Goal: Task Accomplishment & Management: Manage account settings

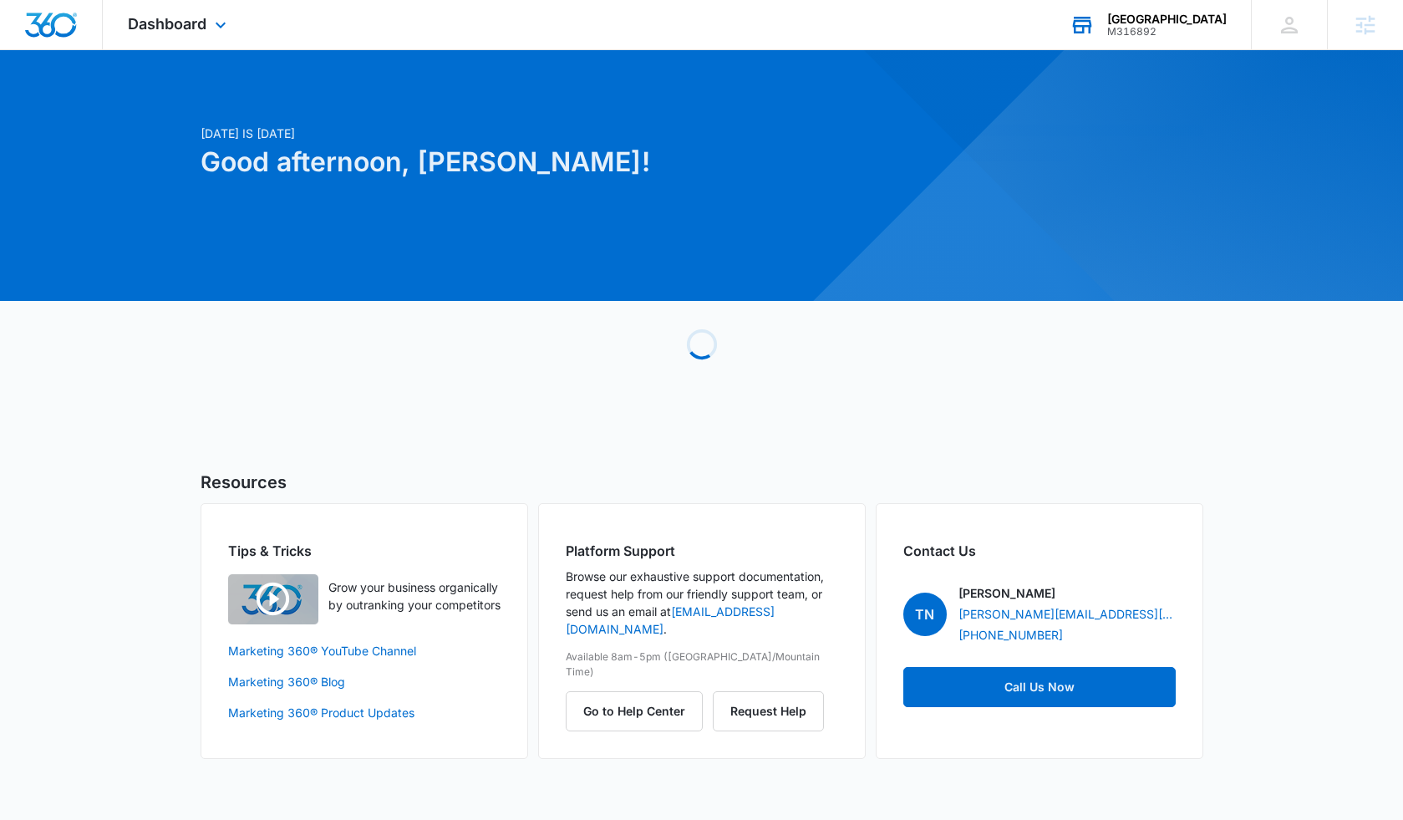
click at [1188, 38] on div "RCMC Medical Center M316892 Your Accounts View All" at bounding box center [1148, 24] width 206 height 49
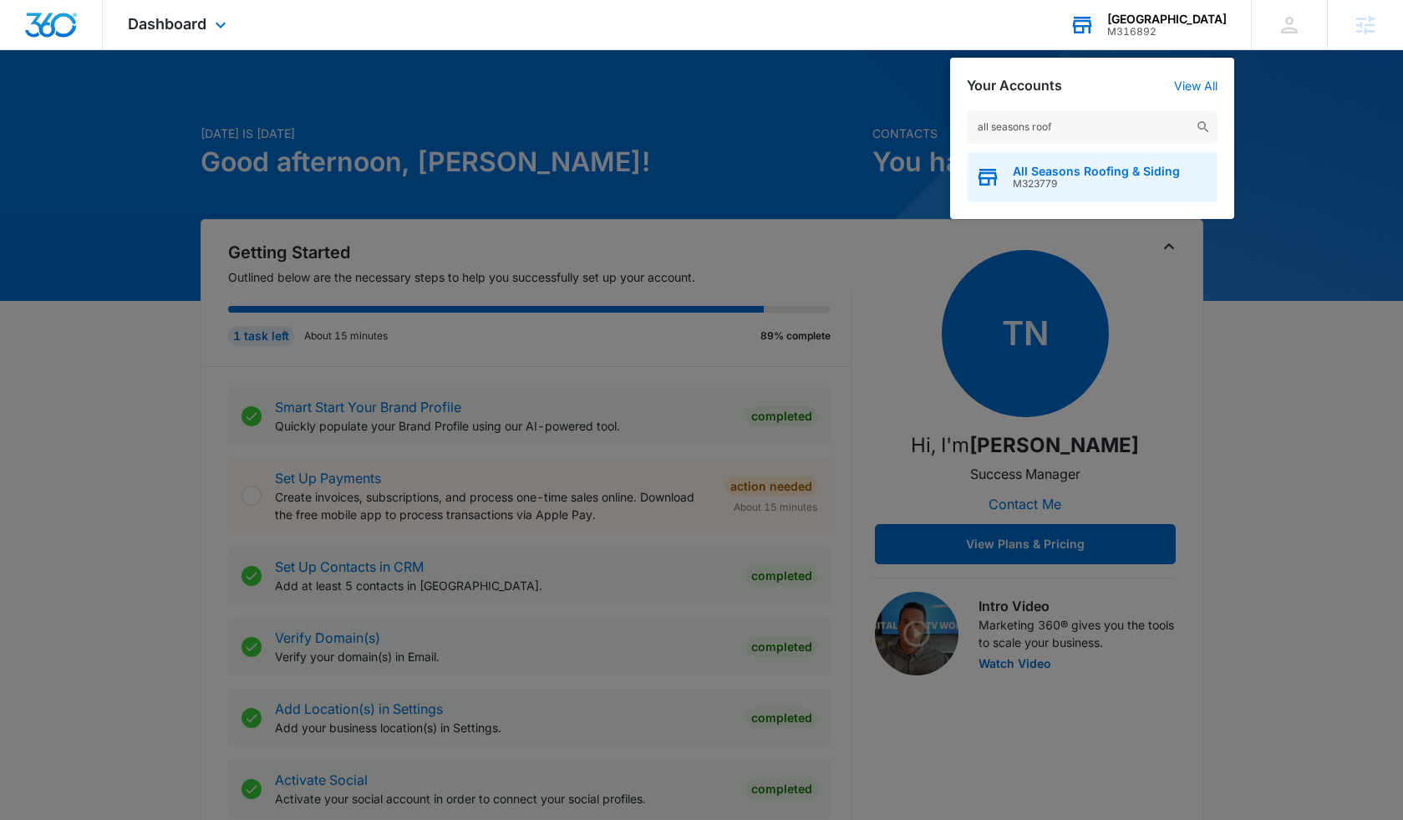
type input "all seasons roof"
click at [1066, 173] on span "All Seasons Roofing & Siding" at bounding box center [1096, 171] width 167 height 13
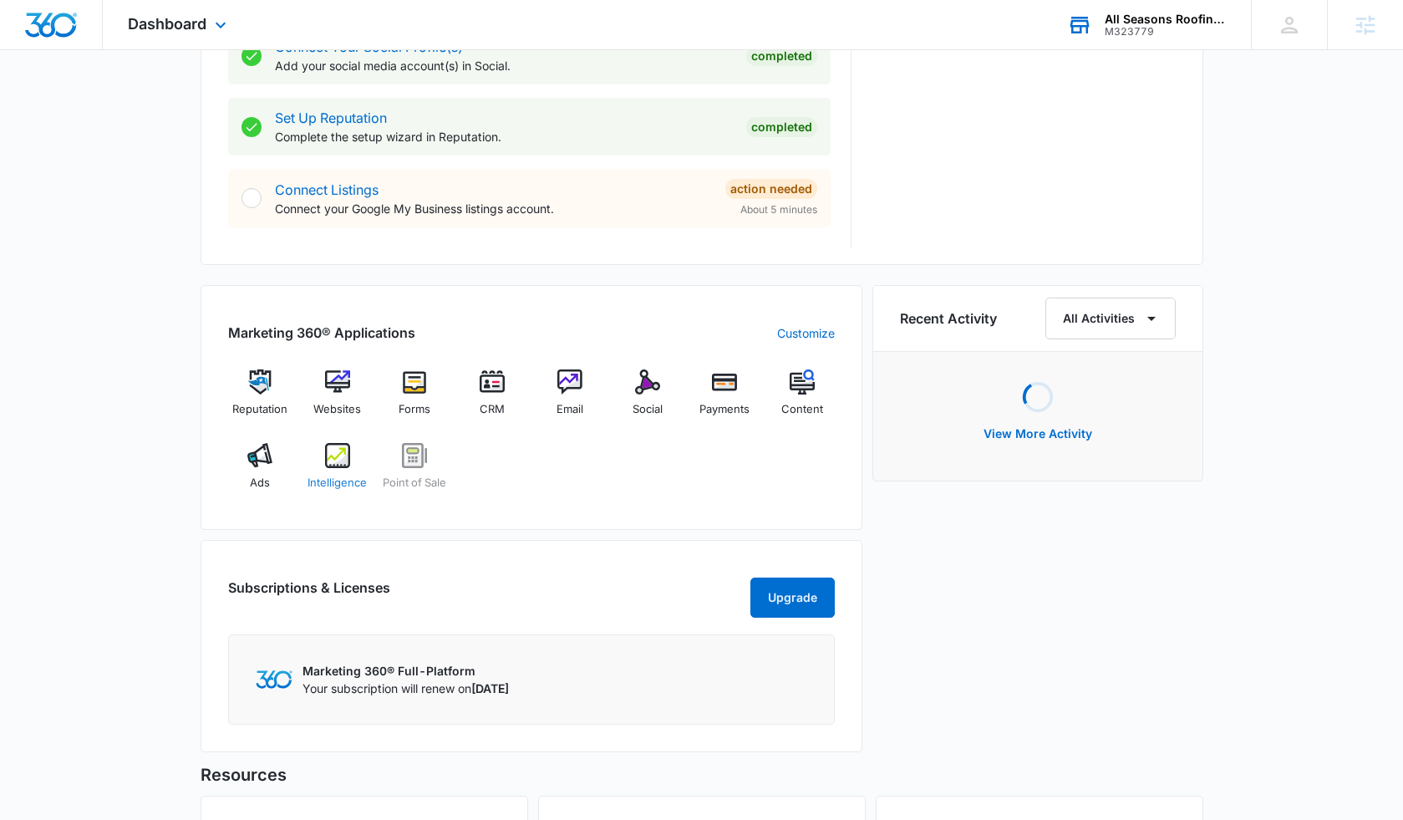
scroll to position [805, 0]
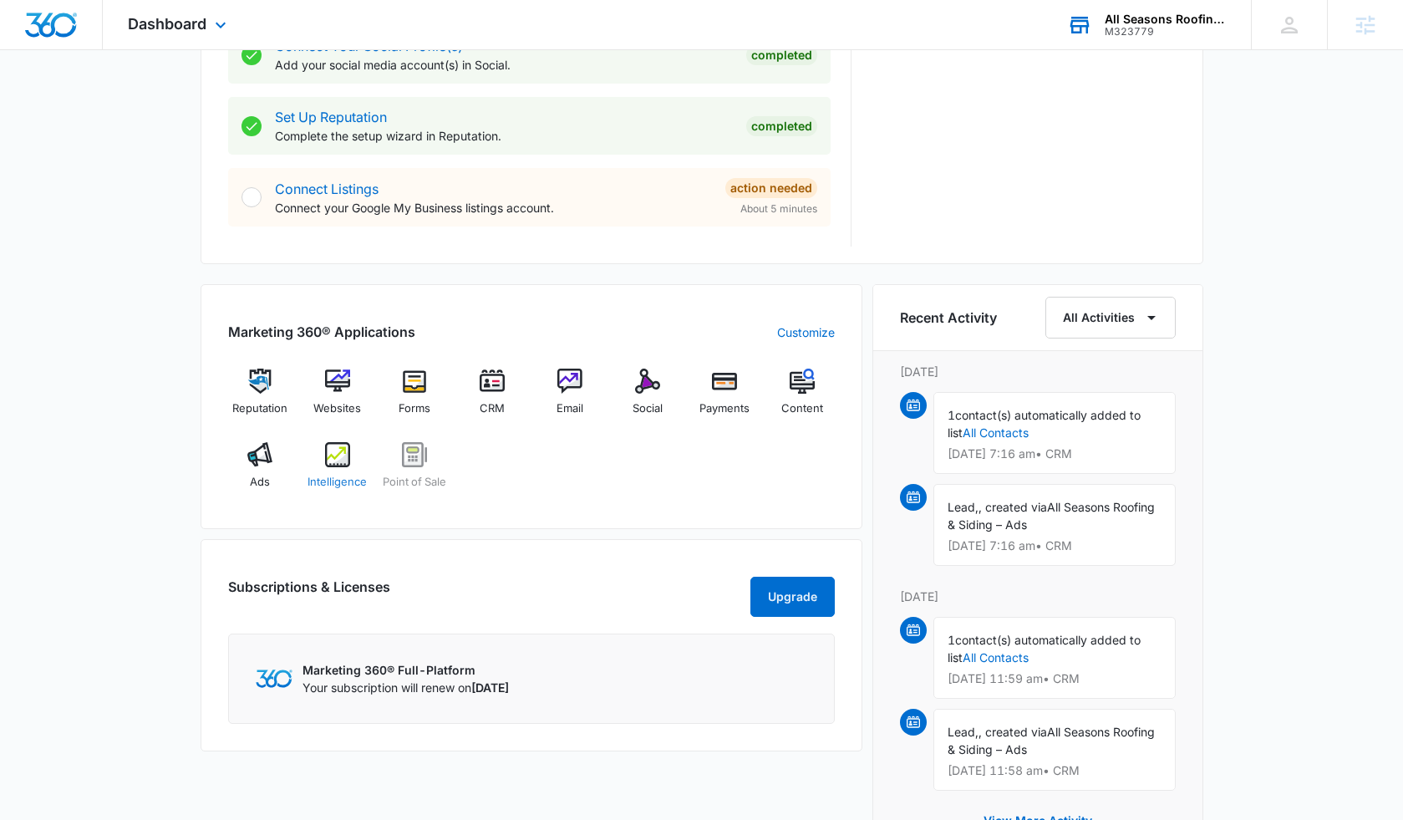
click at [350, 470] on div "Intelligence" at bounding box center [337, 472] width 64 height 60
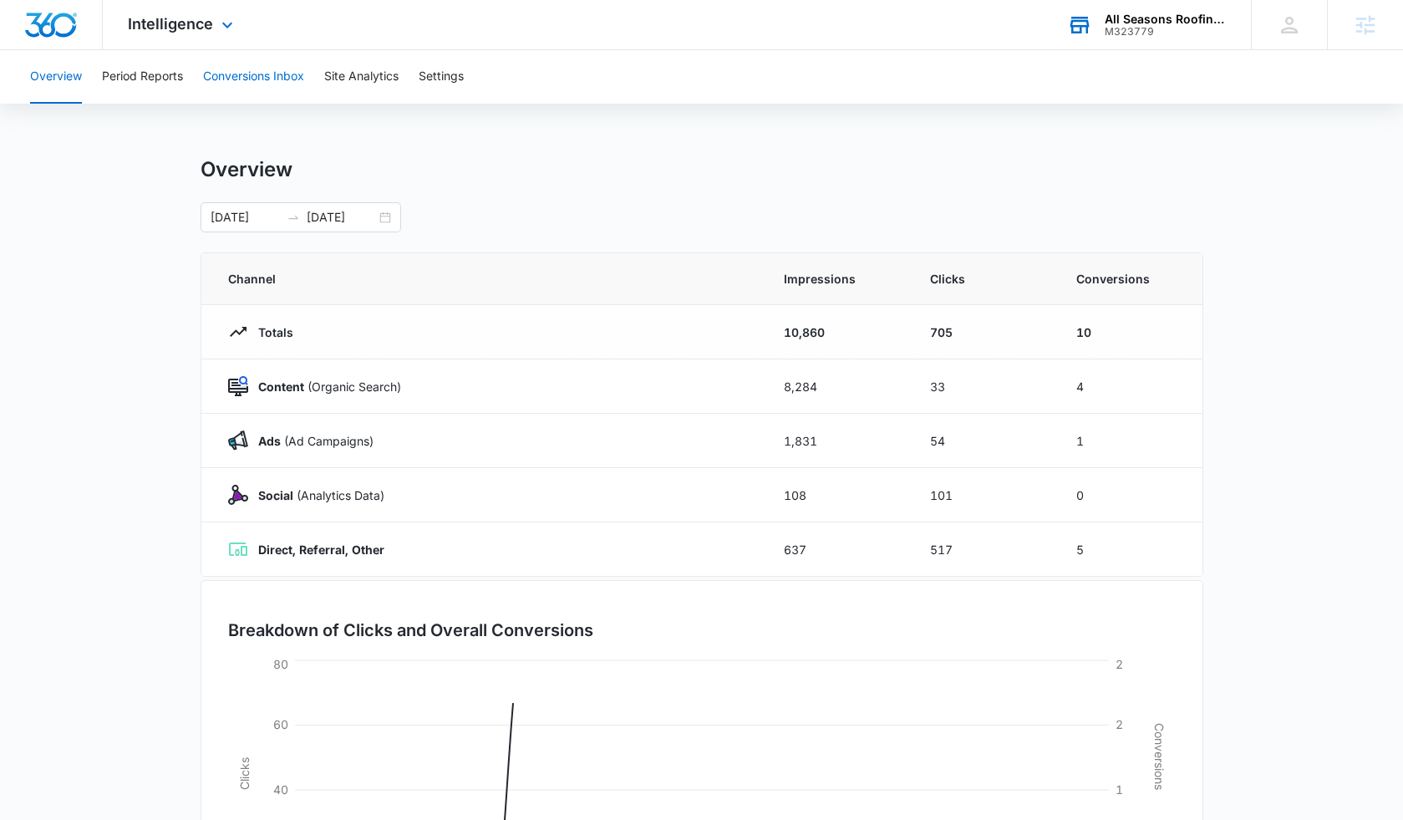
click at [255, 89] on button "Conversions Inbox" at bounding box center [253, 76] width 101 height 53
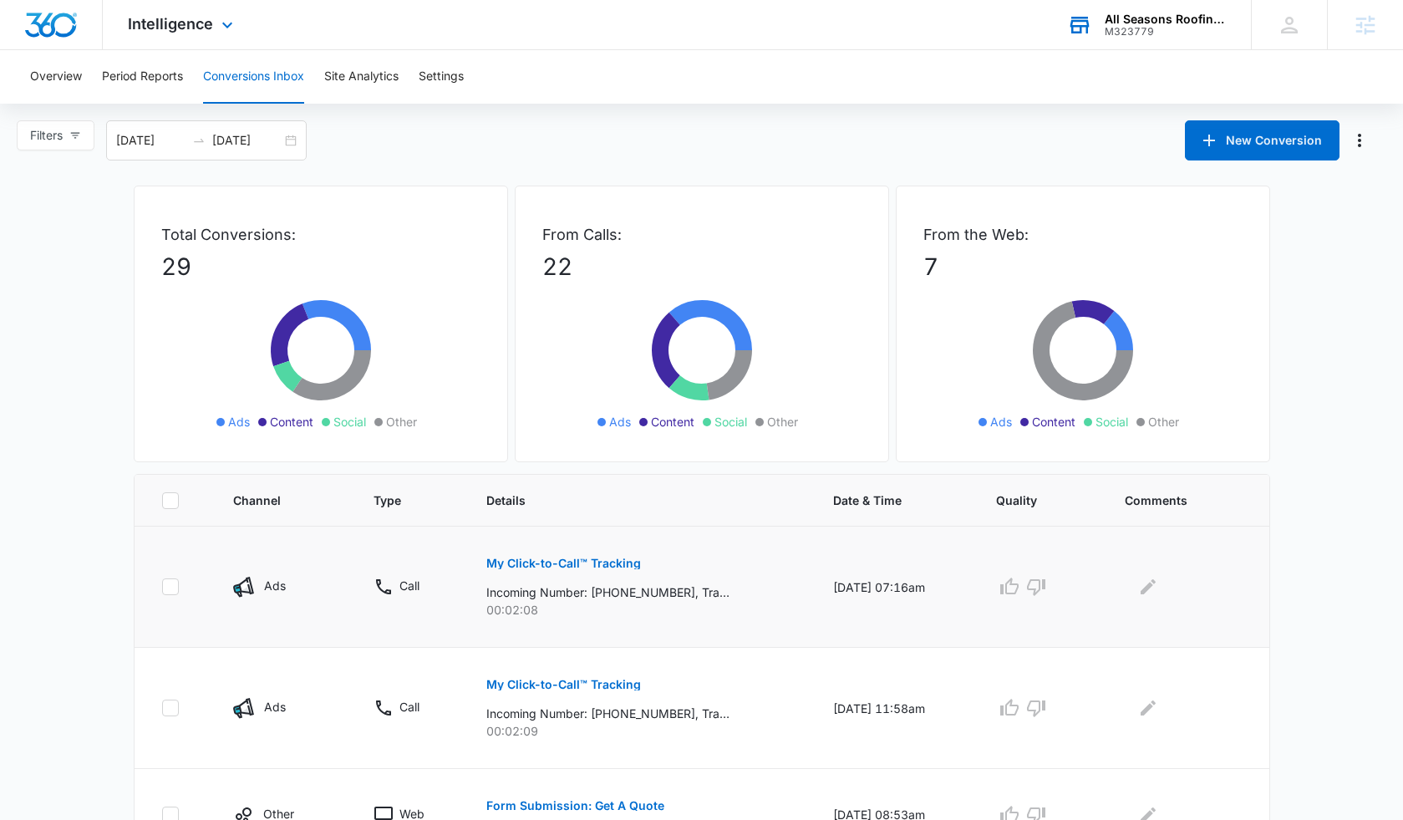
click at [592, 565] on p "My Click-to-Call™ Tracking" at bounding box center [563, 563] width 155 height 12
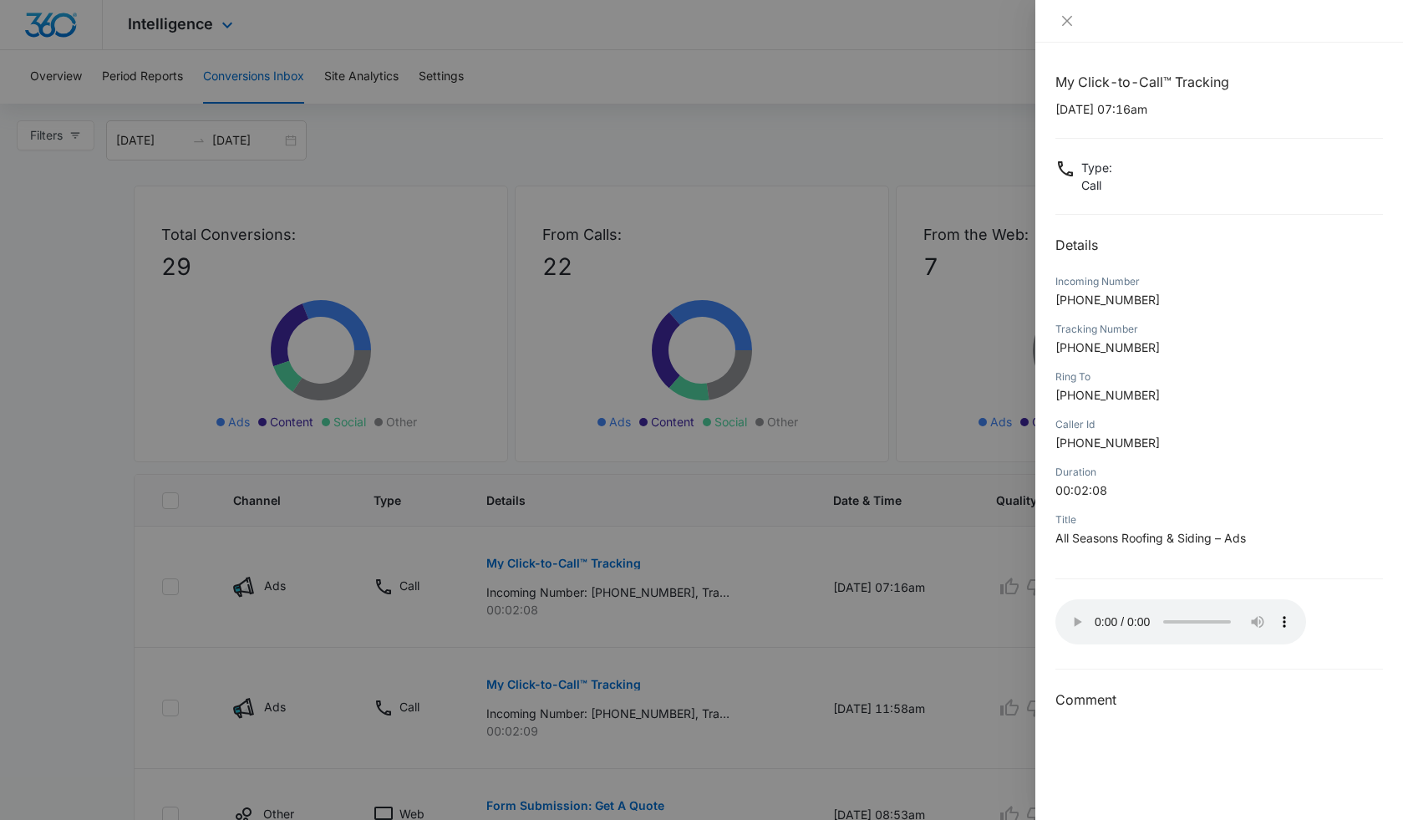
click at [1075, 610] on audio "Your browser does not support the audio tag." at bounding box center [1180, 621] width 251 height 45
drag, startPoint x: 1055, startPoint y: 305, endPoint x: 1151, endPoint y: 306, distance: 96.1
click at [1151, 306] on div "My Click-to-Call™ Tracking 10/09/2025 at 07:16am Type : Call Details Incoming N…" at bounding box center [1219, 431] width 368 height 777
copy span "+17816905399"
click at [1214, 272] on div "My Click-to-Call™ Tracking 10/09/2025 at 07:16am Type : Call Details Incoming N…" at bounding box center [1219, 391] width 328 height 638
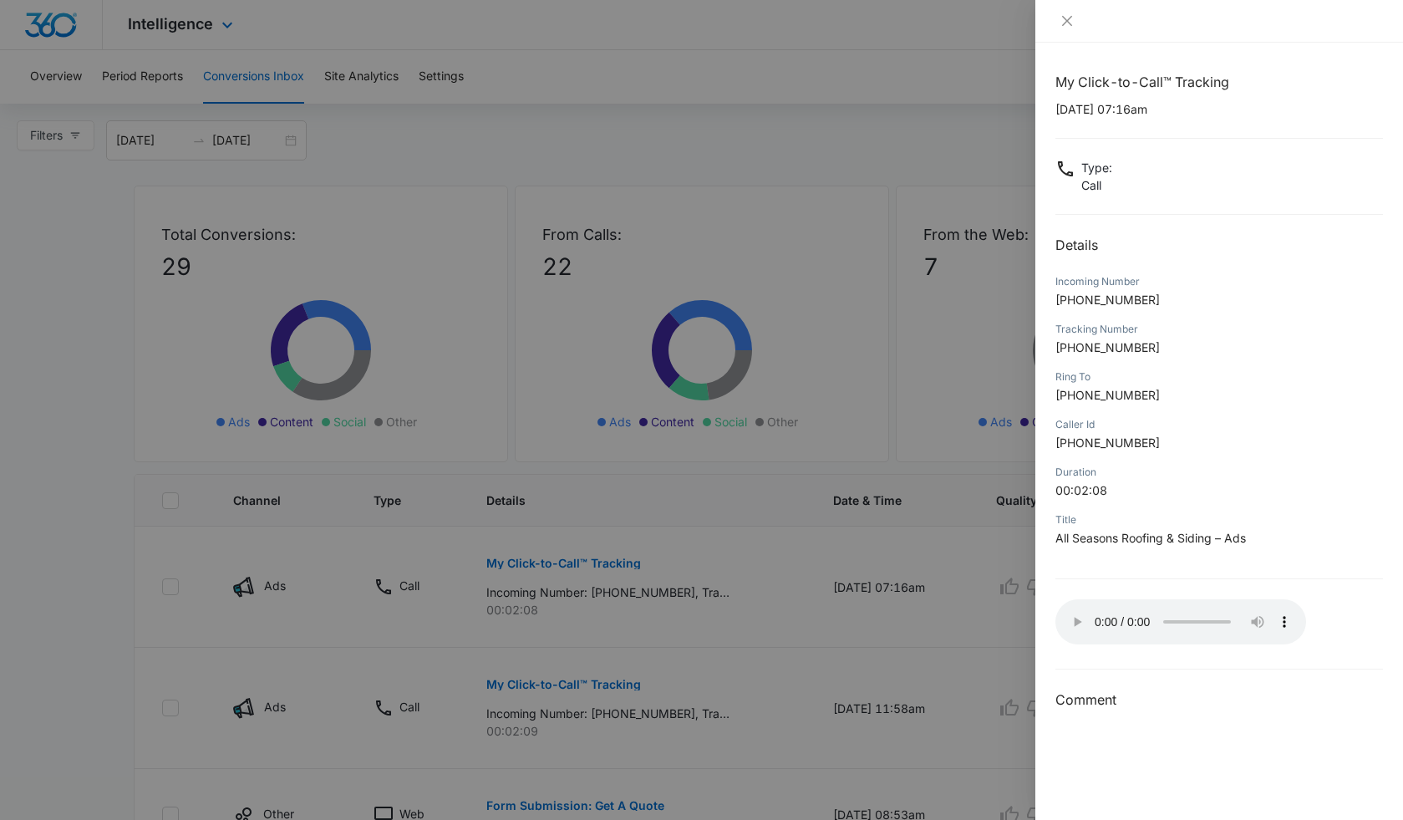
click at [1161, 615] on audio "Your browser does not support the audio tag." at bounding box center [1180, 621] width 251 height 45
click at [1170, 615] on audio "Your browser does not support the audio tag." at bounding box center [1180, 621] width 251 height 45
click at [1184, 614] on audio "Your browser does not support the audio tag." at bounding box center [1180, 621] width 251 height 45
click at [1197, 615] on audio "Your browser does not support the audio tag." at bounding box center [1180, 621] width 251 height 45
click at [1193, 614] on audio "Your browser does not support the audio tag." at bounding box center [1180, 621] width 251 height 45
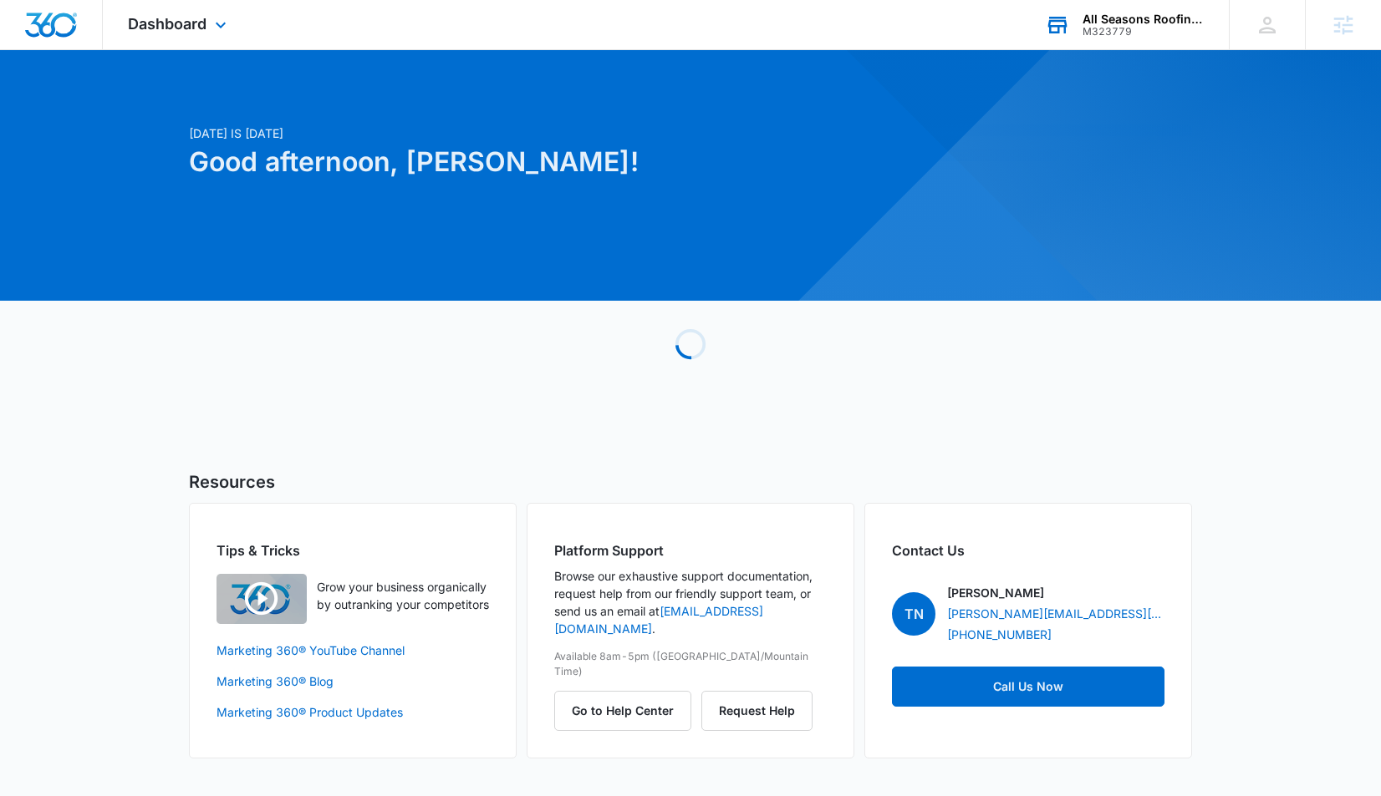
click at [1114, 26] on div "M323779" at bounding box center [1143, 32] width 122 height 12
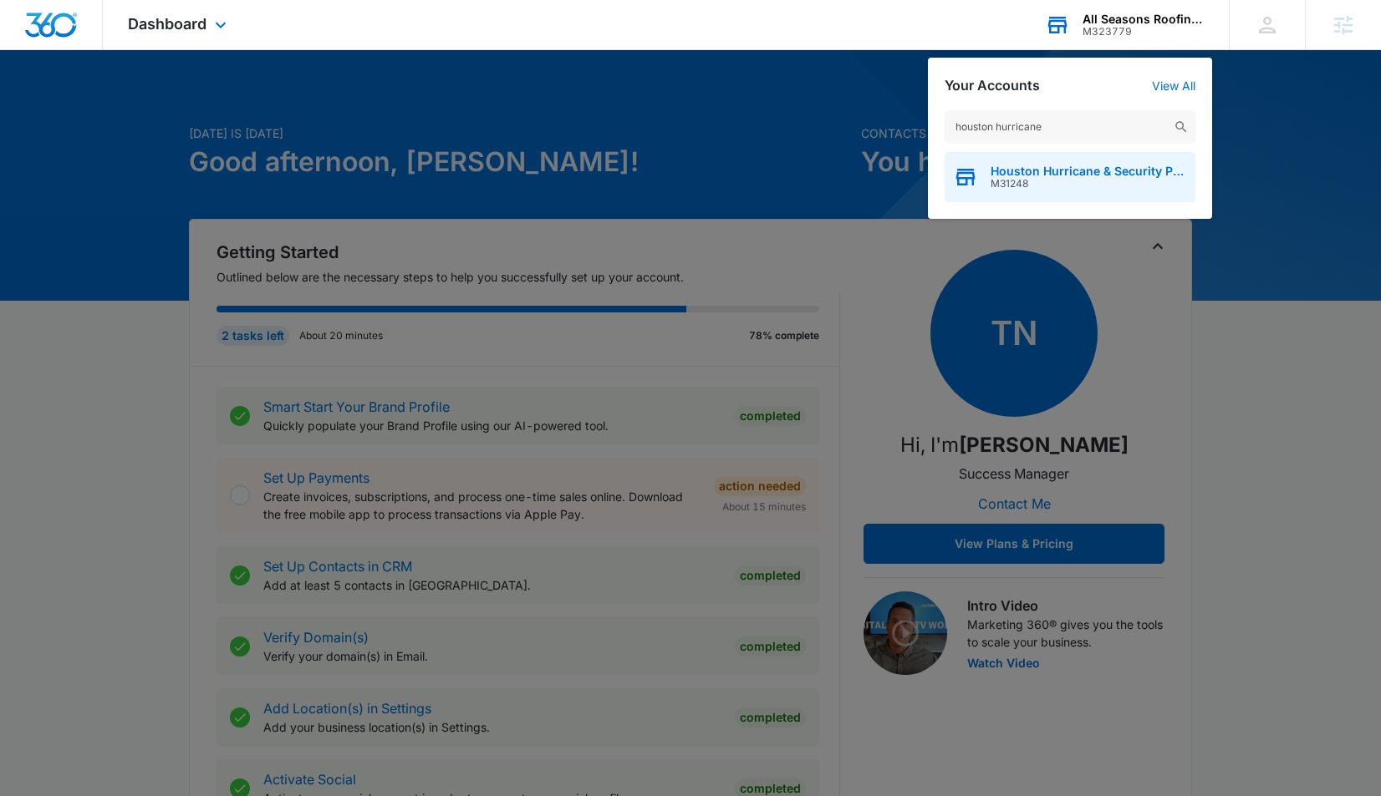
type input "houston hurricane"
click at [1066, 186] on span "M31248" at bounding box center [1088, 184] width 196 height 12
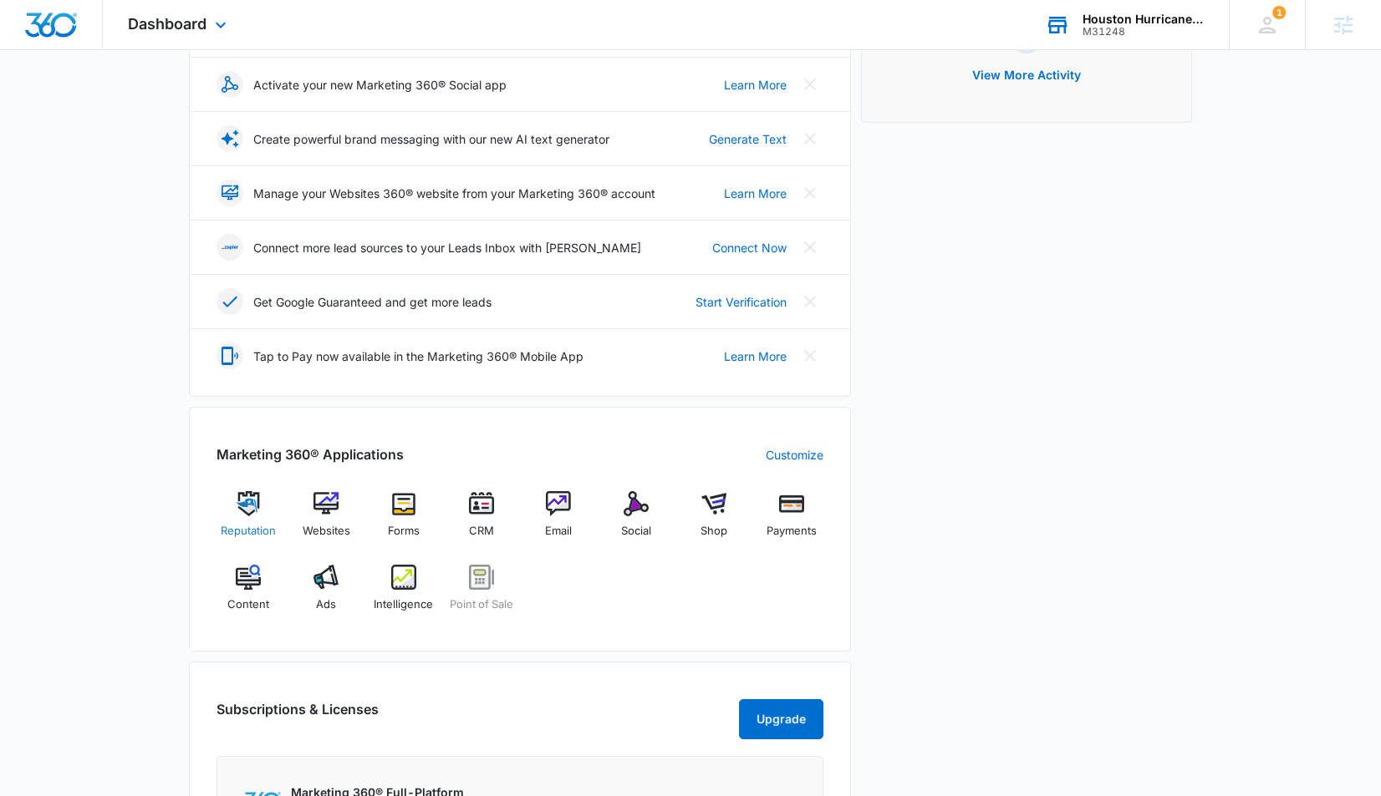
scroll to position [298, 0]
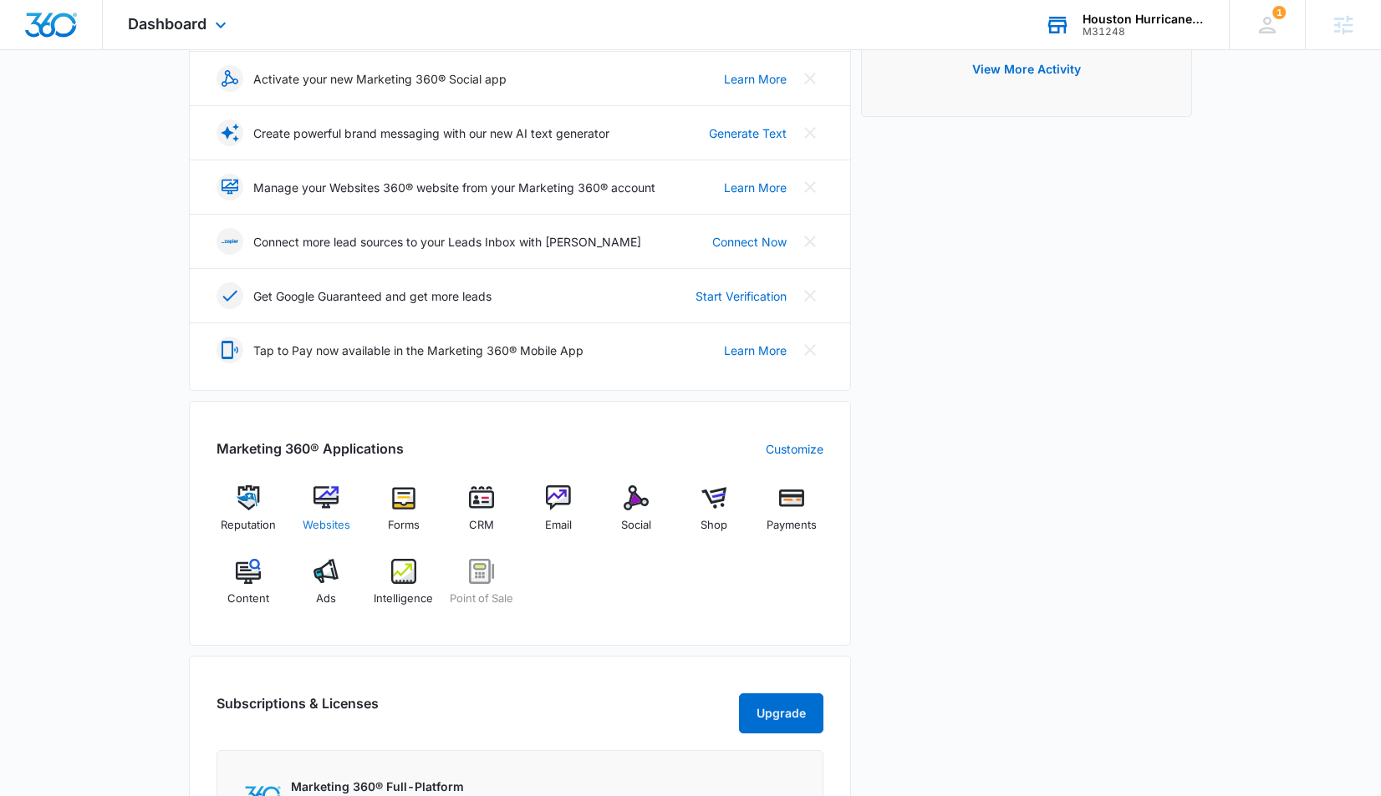
click at [316, 509] on img at bounding box center [325, 498] width 25 height 25
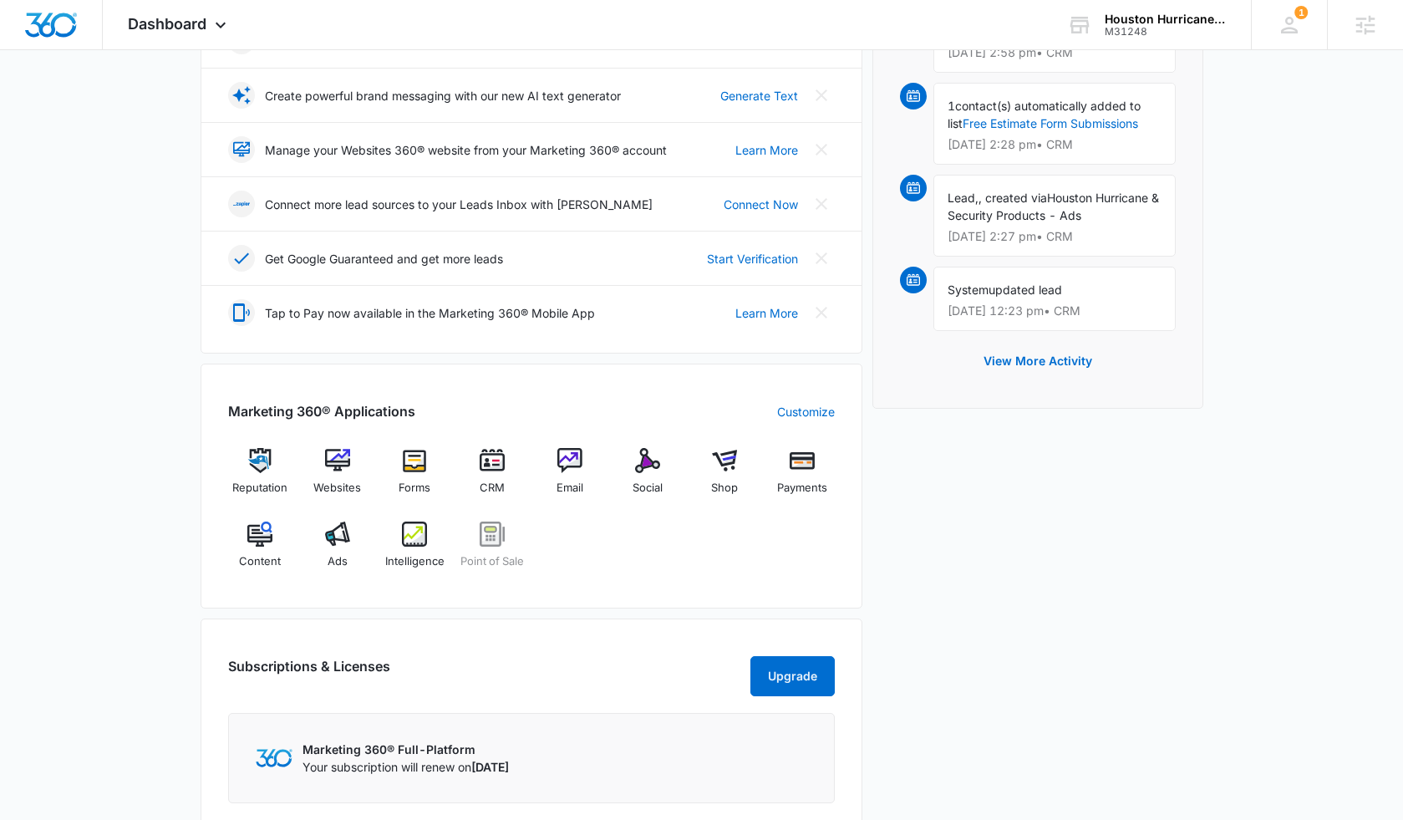
scroll to position [337, 0]
click at [396, 553] on span "Intelligence" at bounding box center [414, 560] width 59 height 17
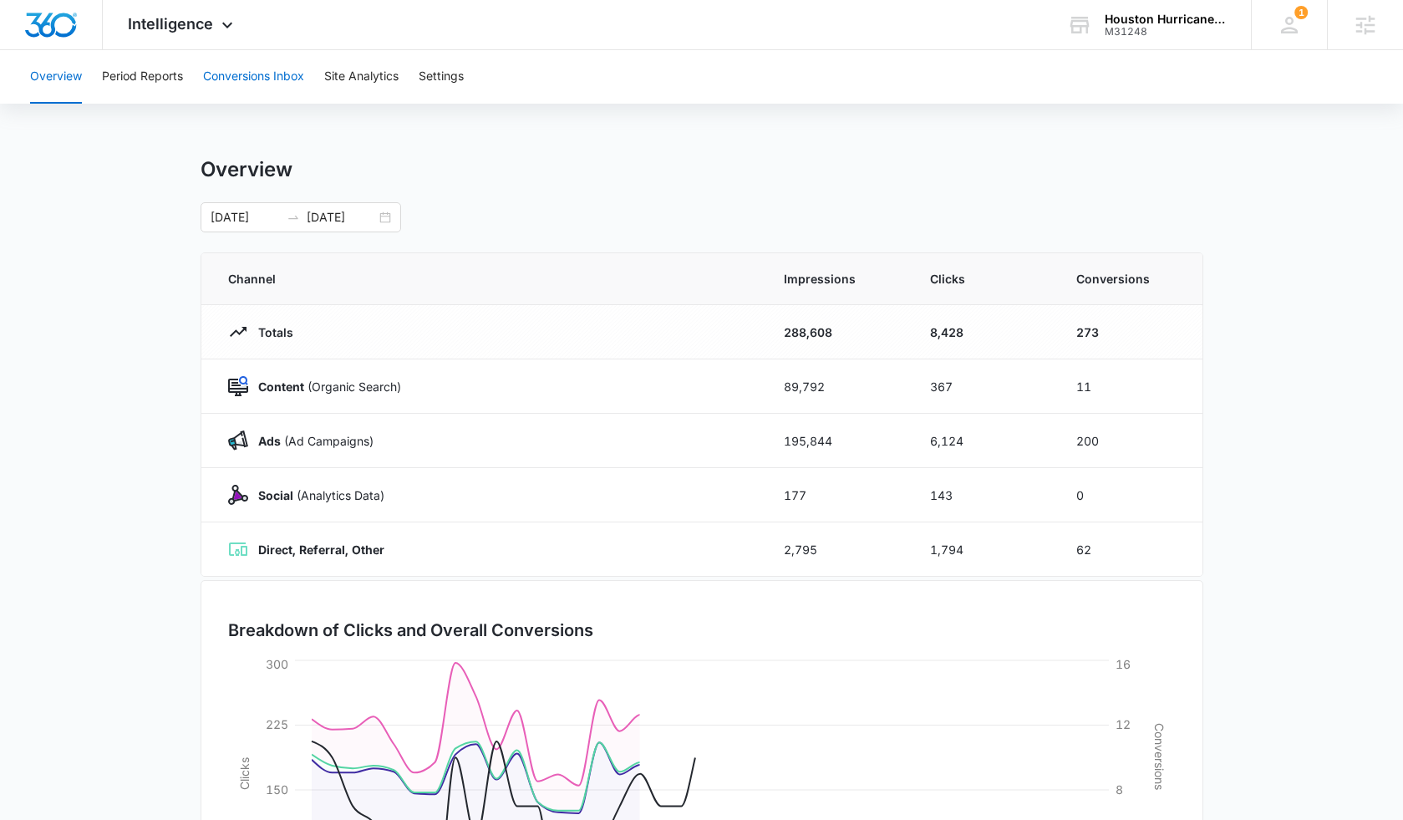
drag, startPoint x: 293, startPoint y: 68, endPoint x: 301, endPoint y: 76, distance: 11.2
click at [295, 70] on button "Conversions Inbox" at bounding box center [253, 76] width 101 height 53
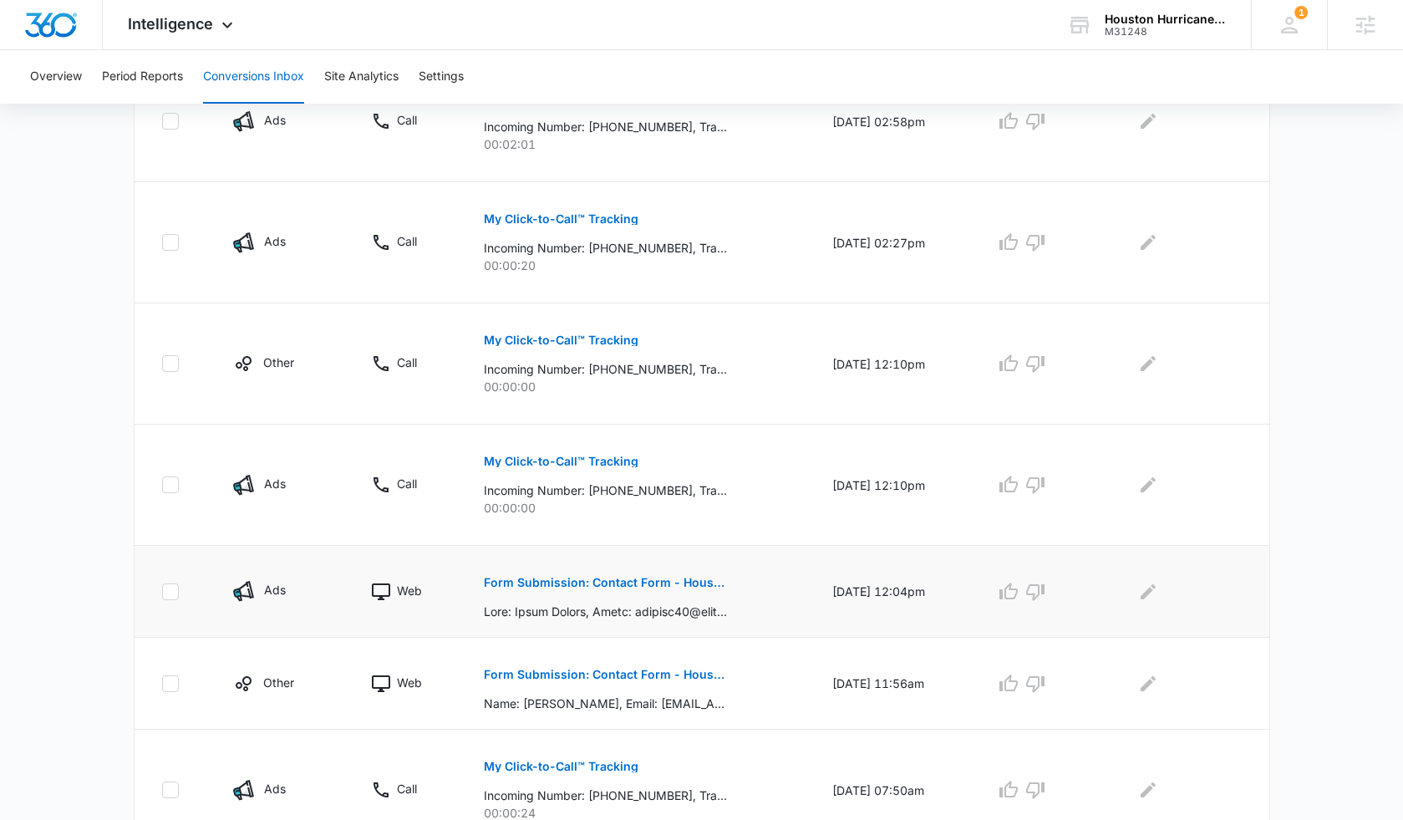
scroll to position [467, 0]
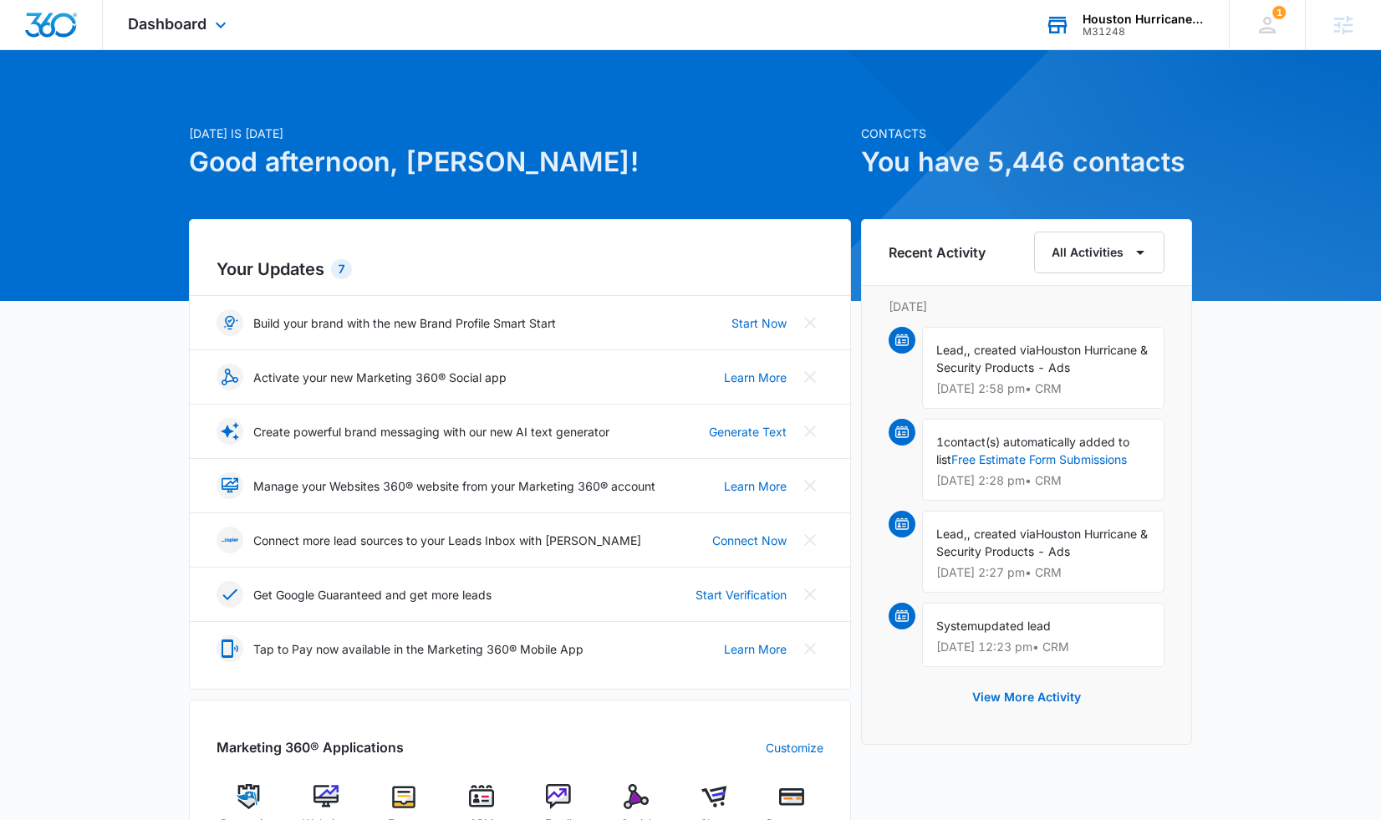
click at [1144, 19] on div "Houston Hurricane & Security Products" at bounding box center [1143, 19] width 122 height 13
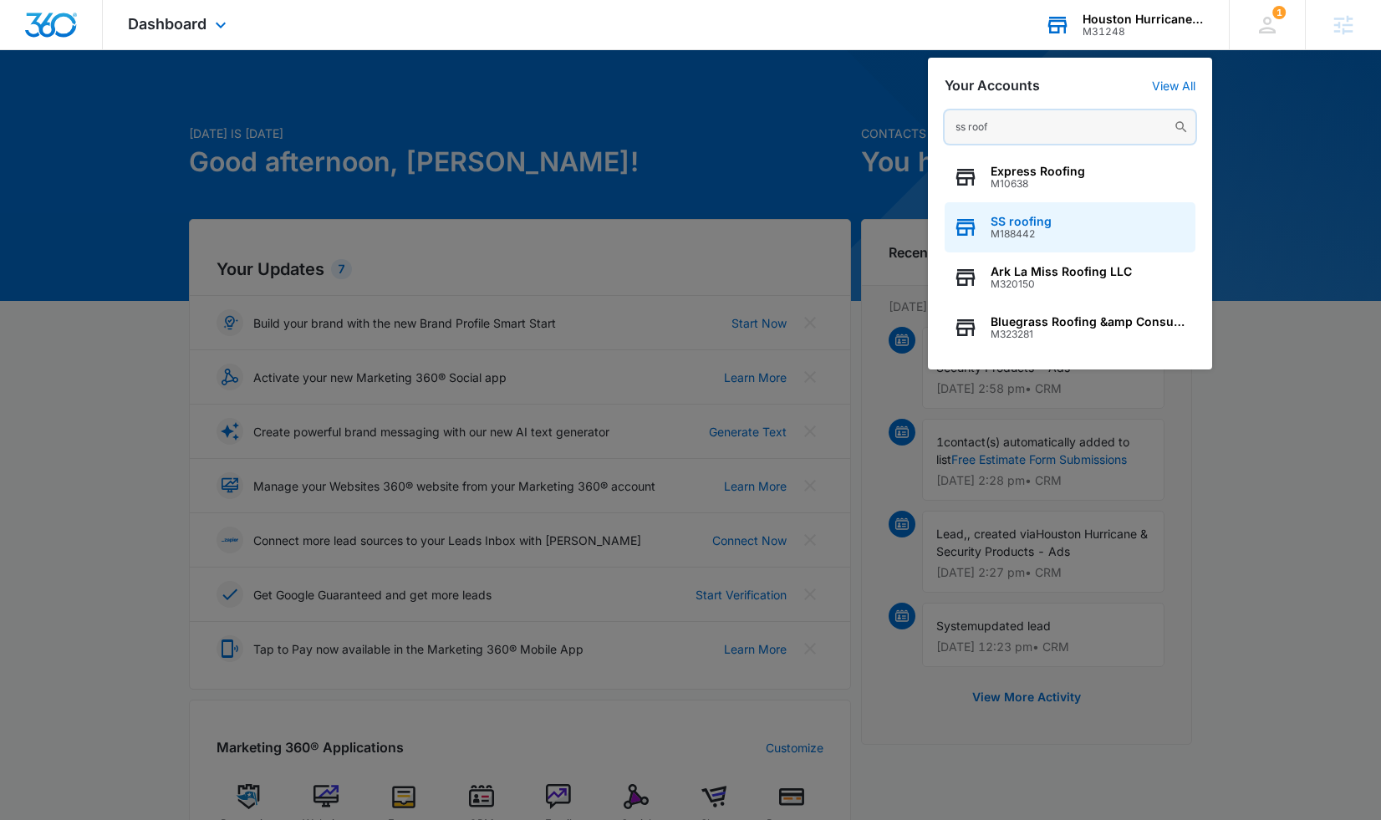
type input "ss roof"
click at [1013, 231] on span "M188442" at bounding box center [1020, 234] width 61 height 12
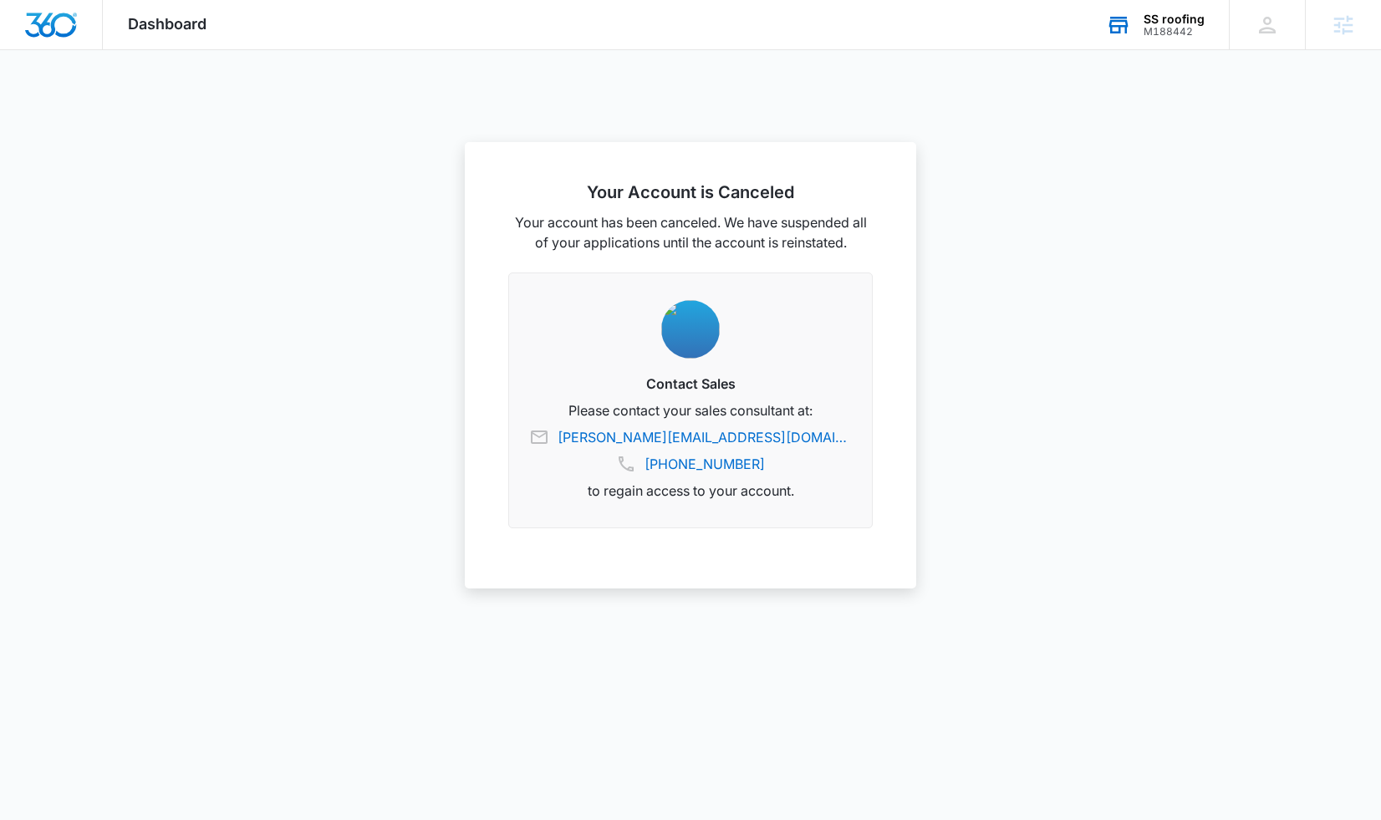
click at [1200, 37] on div "M188442" at bounding box center [1173, 32] width 61 height 12
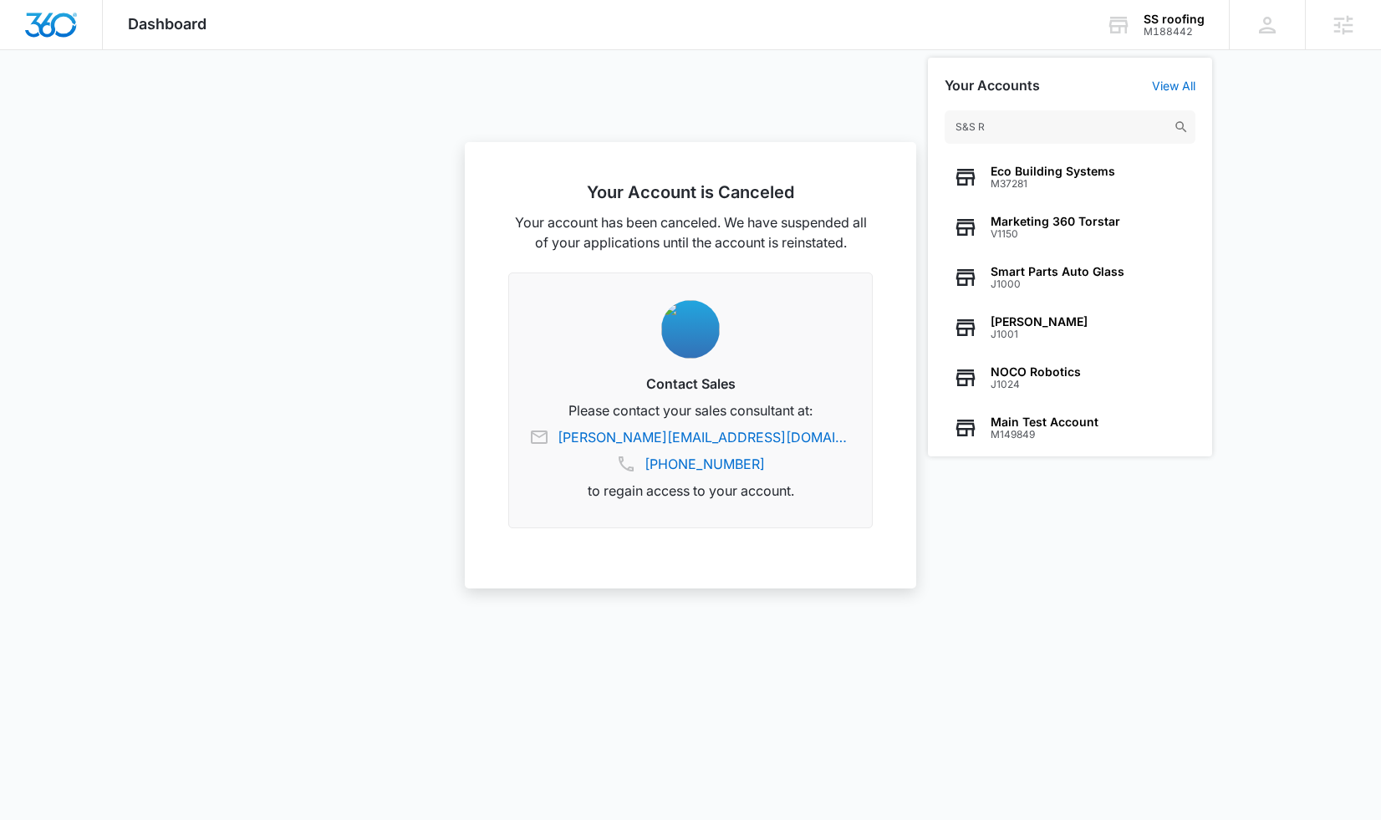
click at [962, 129] on input "S&S R" at bounding box center [1069, 126] width 251 height 33
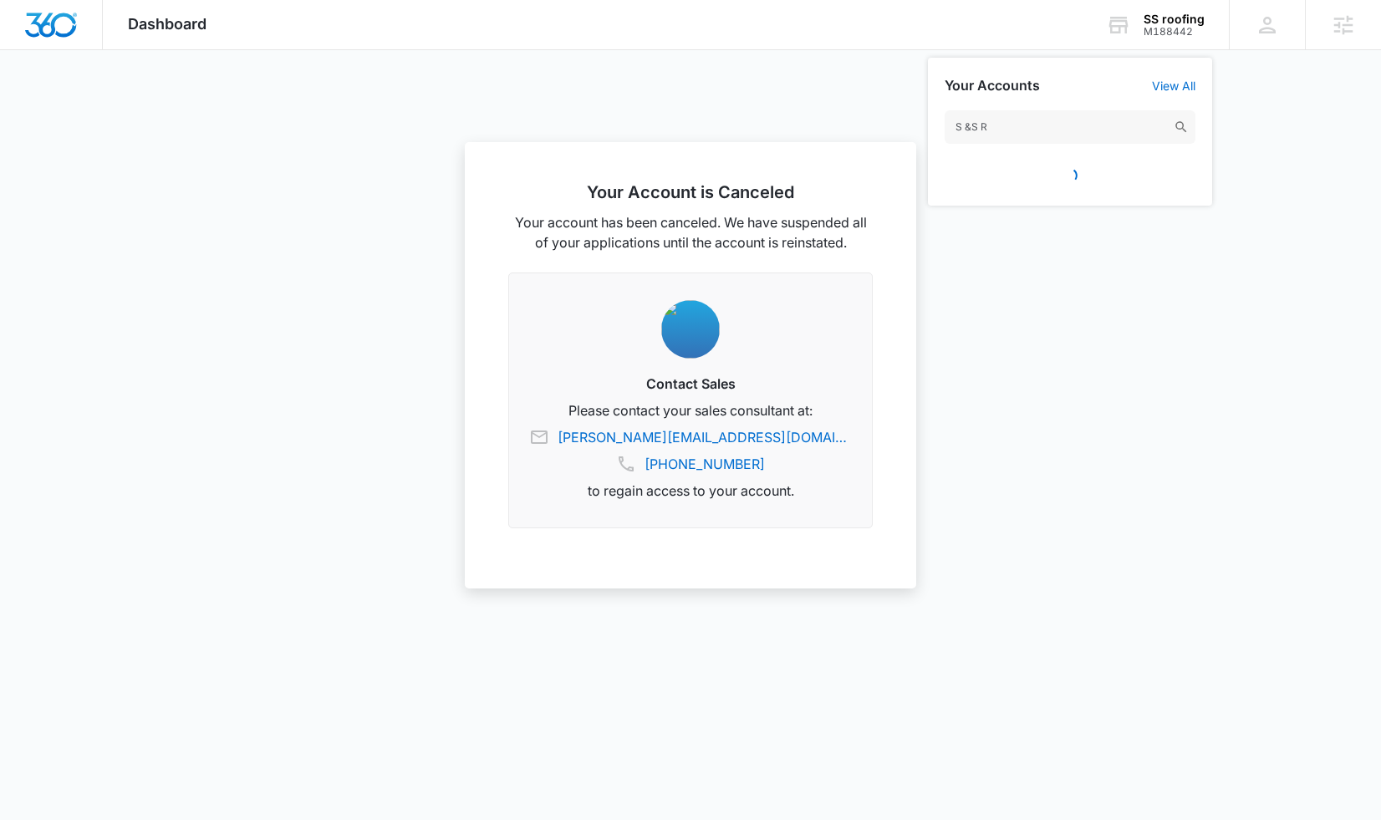
click at [970, 126] on input "S &S R" at bounding box center [1069, 126] width 251 height 33
type input "S & S R"
click at [1012, 128] on input "S & S R" at bounding box center [1069, 126] width 251 height 33
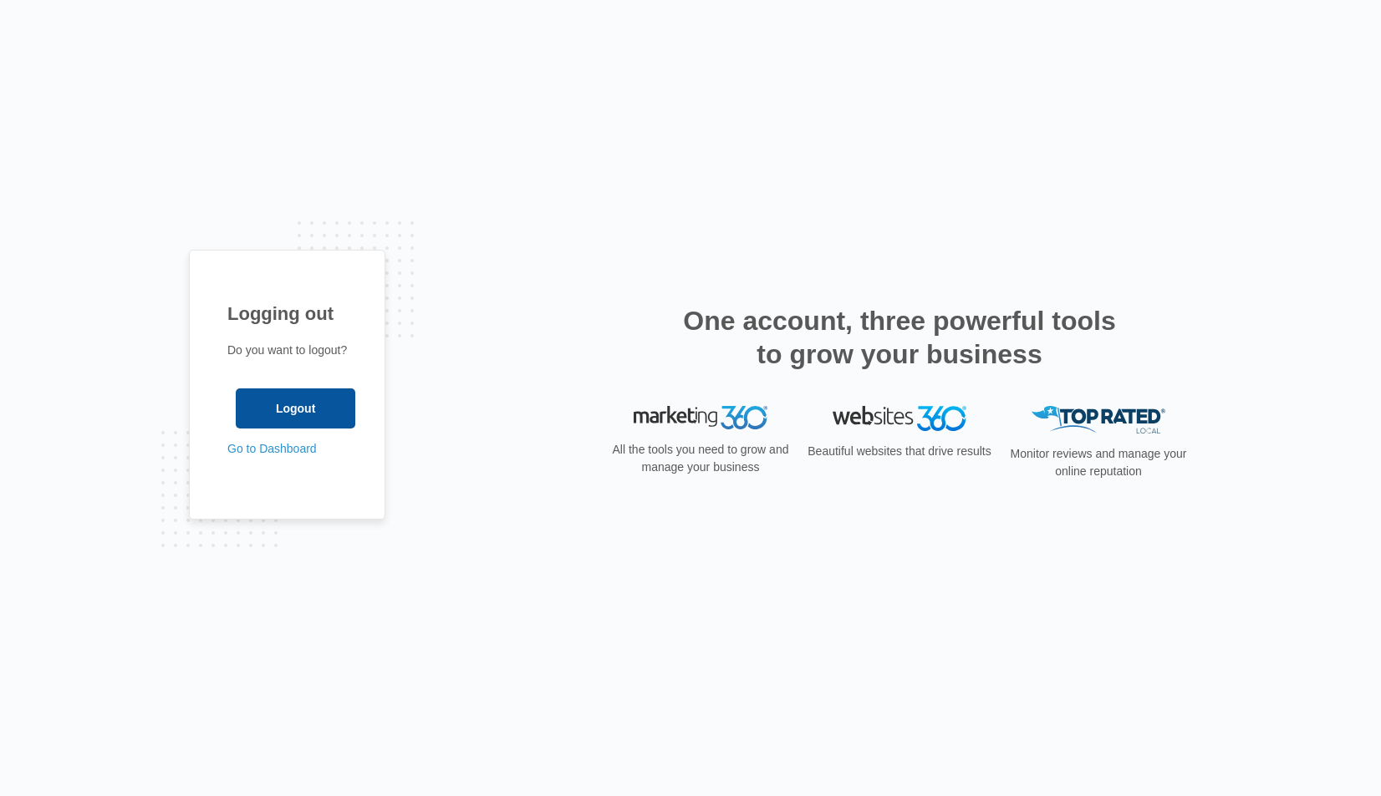
click at [308, 415] on input "Logout" at bounding box center [296, 409] width 120 height 40
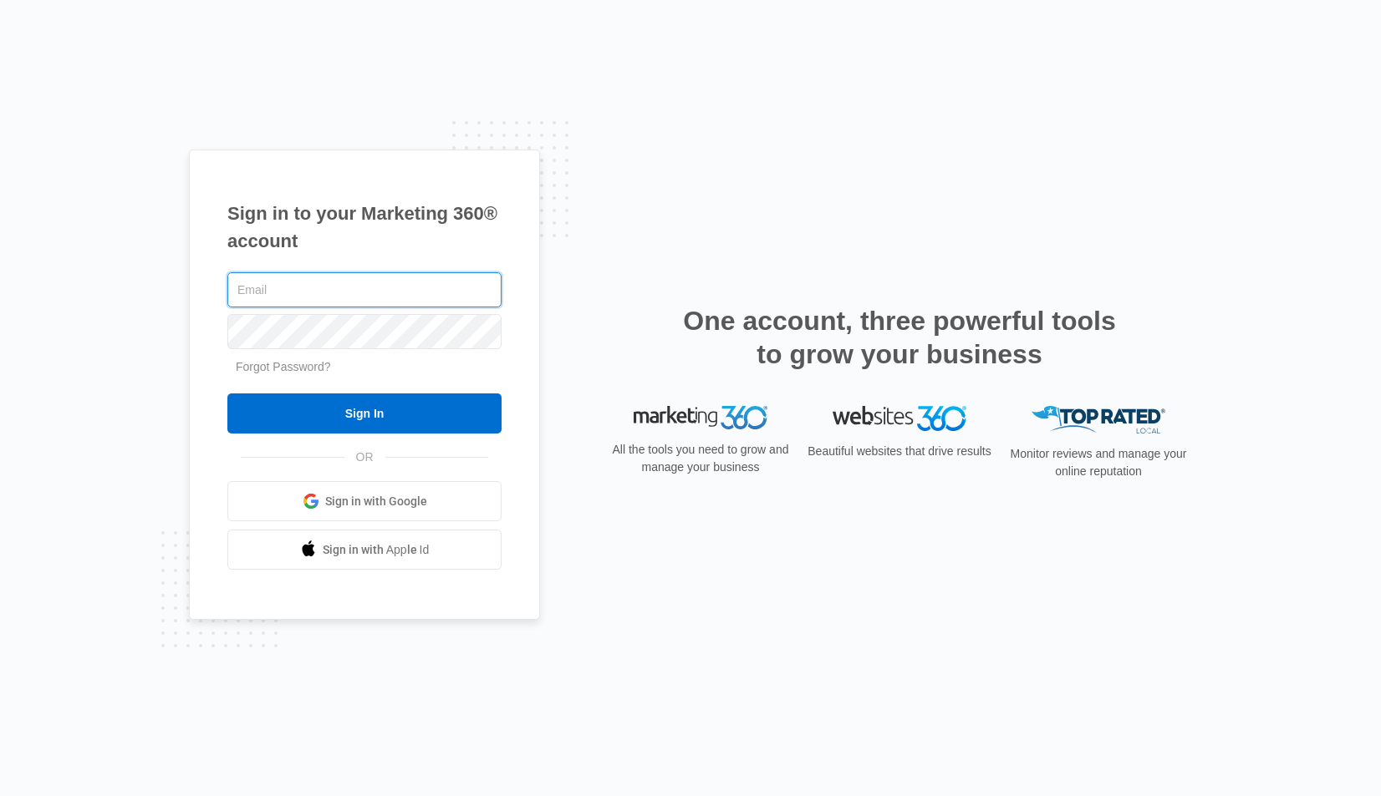
click at [282, 298] on input "text" at bounding box center [364, 289] width 274 height 35
type input "[PERSON_NAME][EMAIL_ADDRESS][PERSON_NAME][DOMAIN_NAME]"
click at [364, 414] on input "Sign In" at bounding box center [364, 414] width 274 height 40
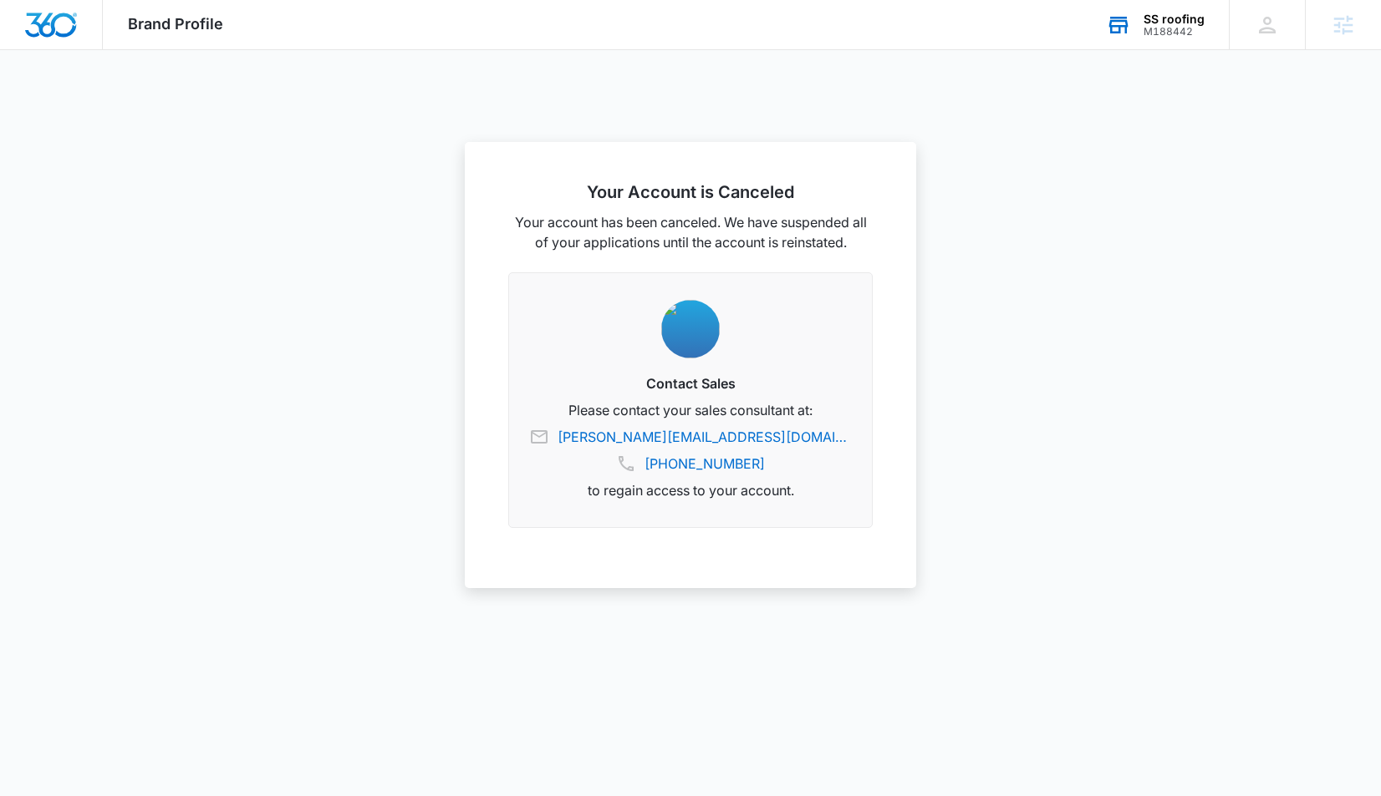
click at [1183, 28] on div "M188442" at bounding box center [1173, 32] width 61 height 12
type input "m9331"
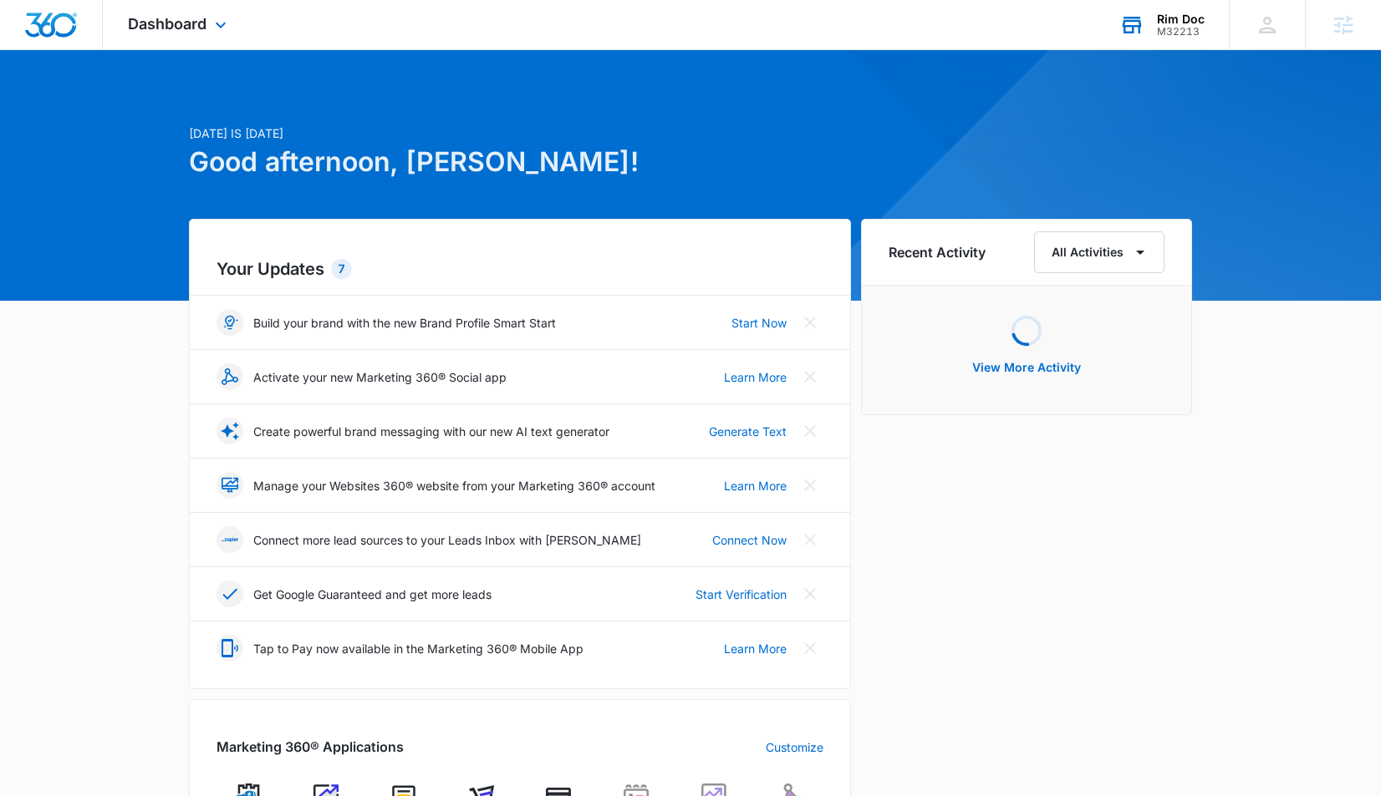
click at [1181, 23] on div "Rim Doc" at bounding box center [1181, 19] width 48 height 13
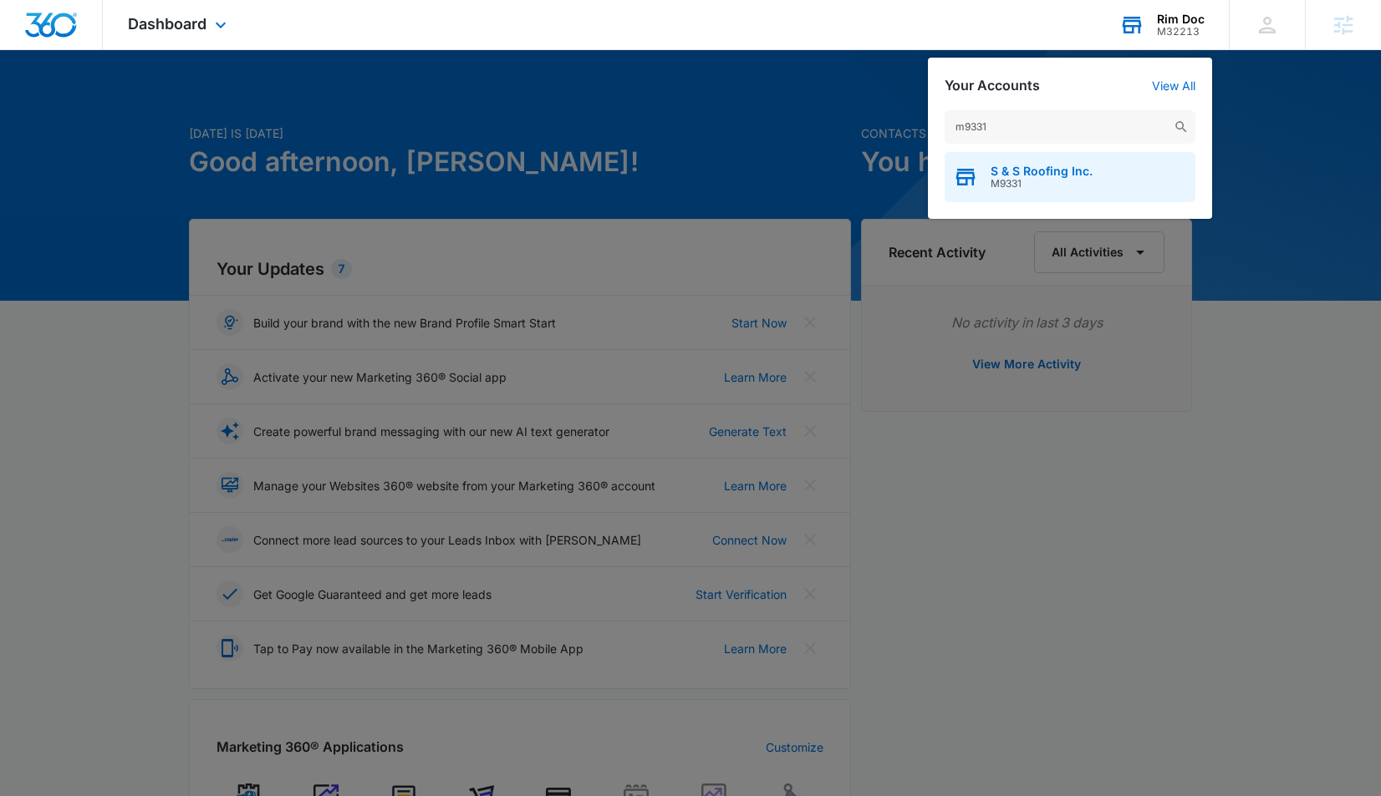
type input "m9331"
click at [1030, 172] on span "S & S Roofing Inc." at bounding box center [1041, 171] width 102 height 13
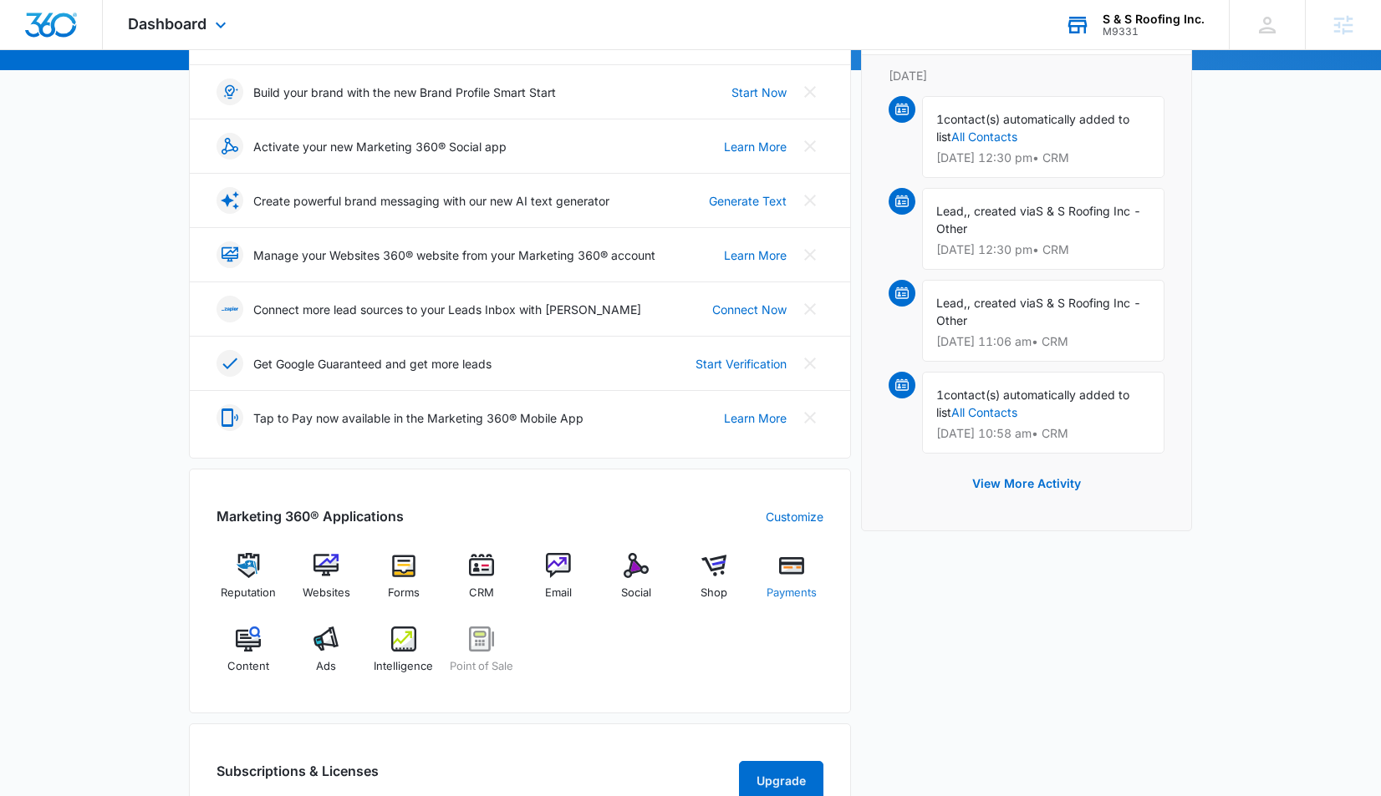
scroll to position [231, 0]
click at [646, 582] on div "Social" at bounding box center [636, 582] width 64 height 60
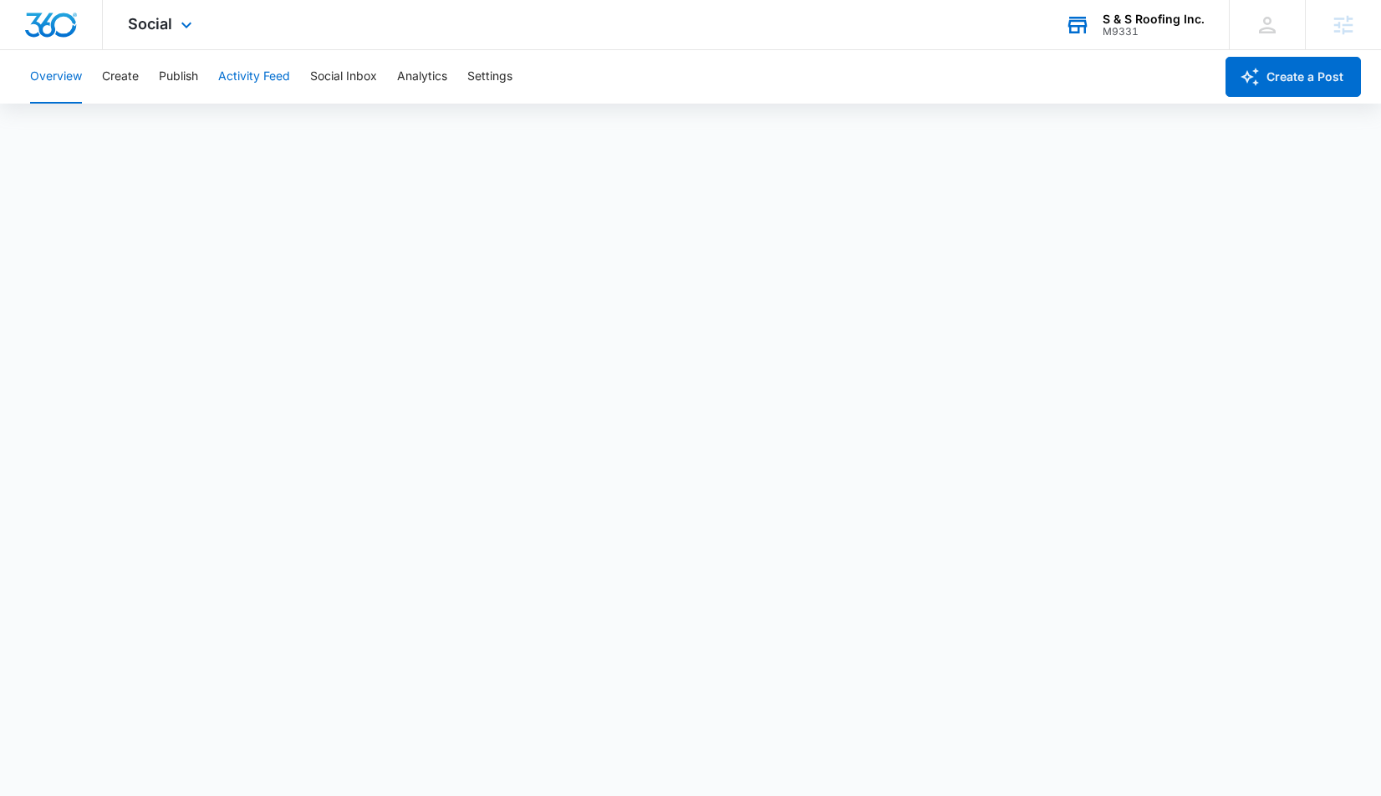
click at [248, 77] on button "Activity Feed" at bounding box center [254, 76] width 72 height 53
click at [124, 77] on button "Create" at bounding box center [120, 76] width 37 height 53
click at [252, 80] on button "Activity Feed" at bounding box center [254, 76] width 72 height 53
click at [170, 79] on button "Publish" at bounding box center [178, 76] width 39 height 53
click at [148, 135] on button "Schedules" at bounding box center [127, 127] width 57 height 47
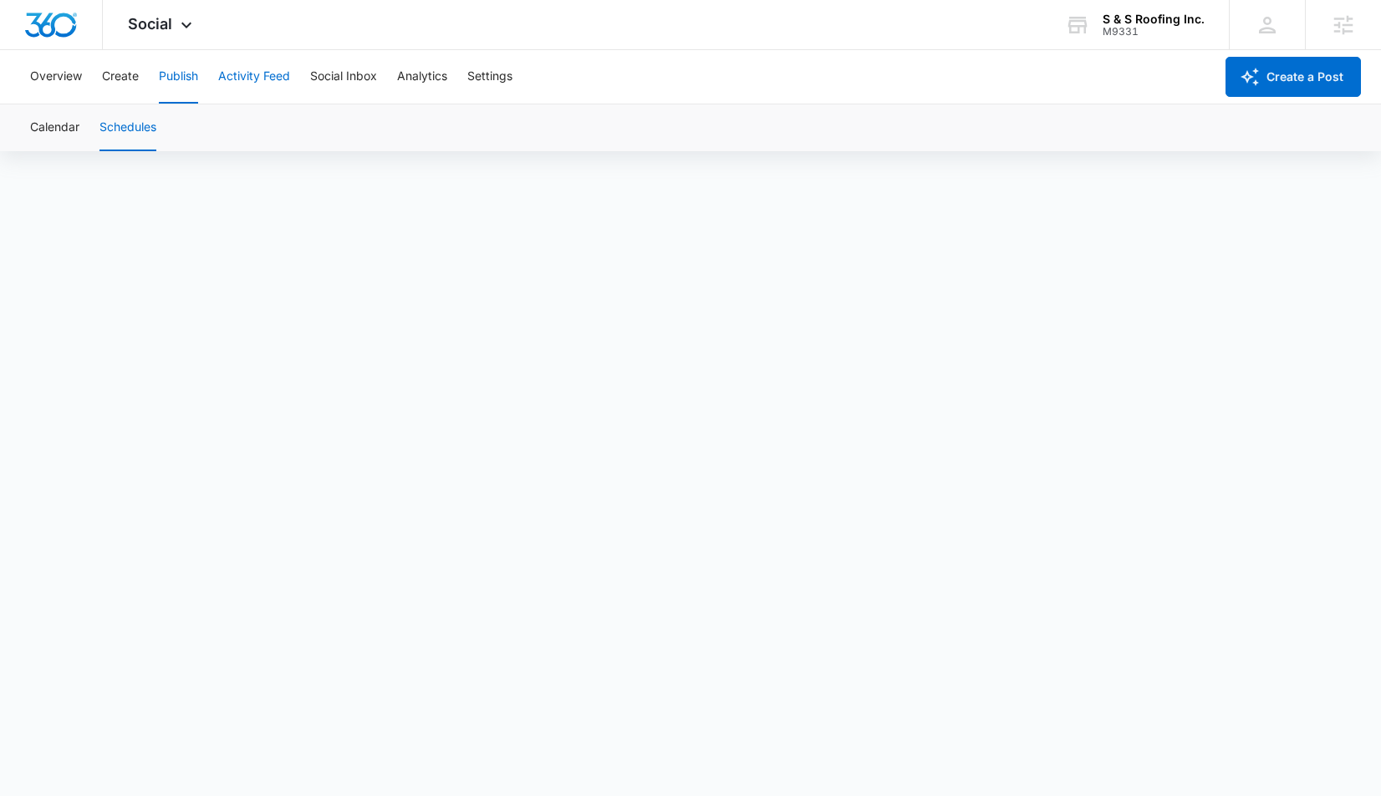
click at [249, 74] on button "Activity Feed" at bounding box center [254, 76] width 72 height 53
click at [337, 77] on button "Social Inbox" at bounding box center [343, 76] width 67 height 53
click at [416, 78] on button "Analytics" at bounding box center [422, 76] width 50 height 53
